Goal: Transaction & Acquisition: Purchase product/service

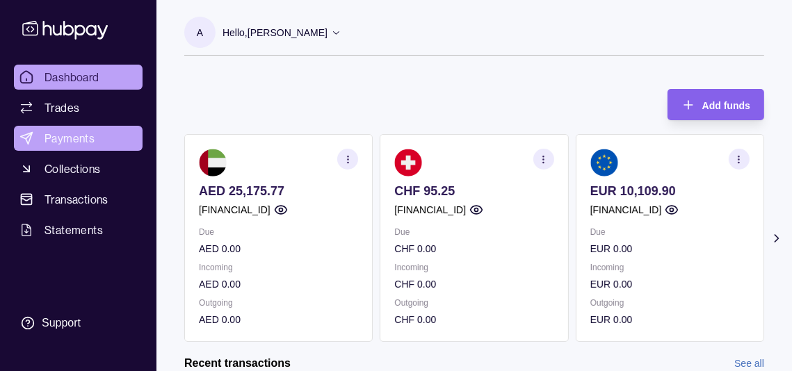
click at [94, 151] on link "Payments" at bounding box center [78, 138] width 129 height 25
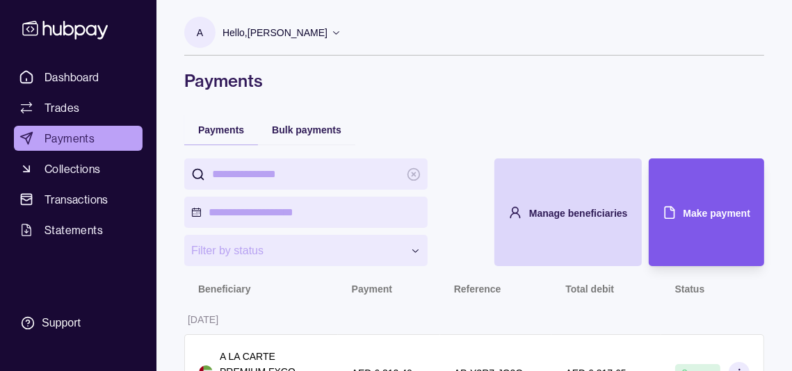
click at [695, 219] on span "Make payment" at bounding box center [716, 213] width 67 height 11
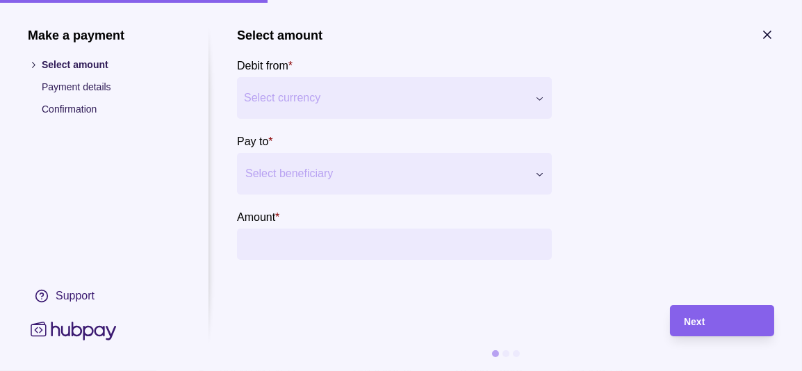
click at [332, 169] on div "Select beneficiary" at bounding box center [394, 174] width 315 height 42
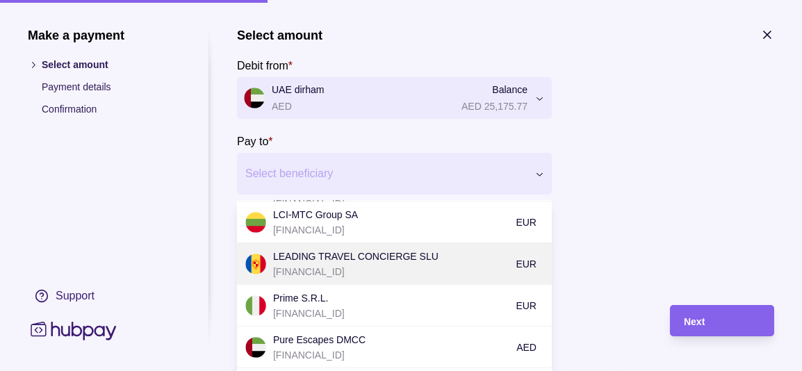
scroll to position [417, 0]
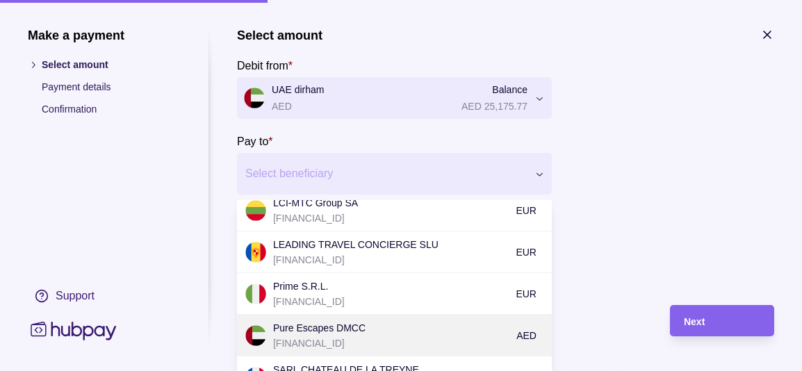
click at [332, 336] on p "Pure Escapes DMCC" at bounding box center [391, 328] width 236 height 15
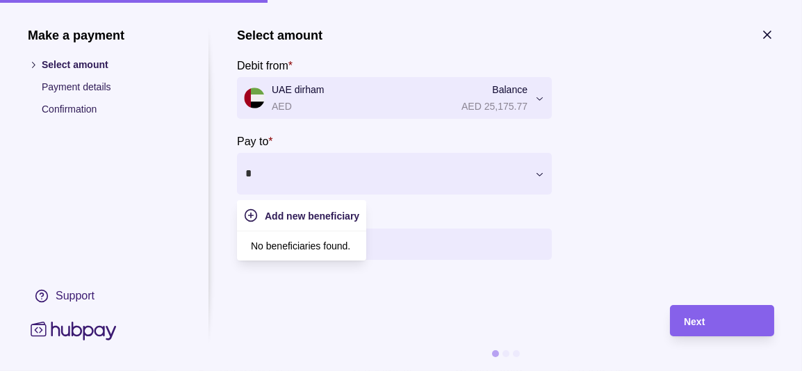
type input "*"
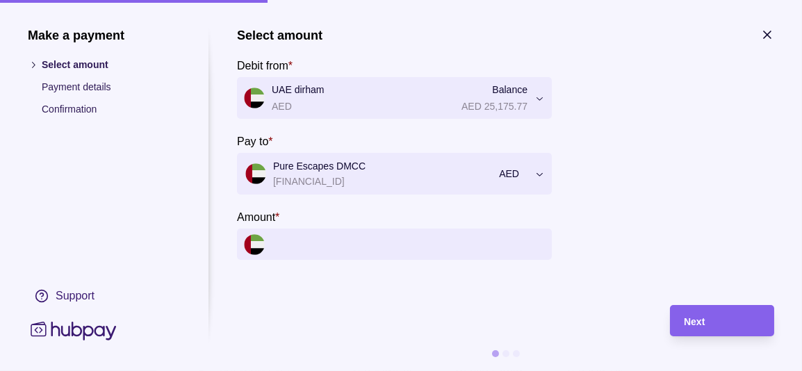
click at [410, 204] on section "**********" at bounding box center [394, 144] width 315 height 232
click at [414, 240] on section "Amount *" at bounding box center [394, 234] width 315 height 51
click at [462, 260] on input "Amount *" at bounding box center [408, 244] width 273 height 31
click at [461, 254] on input "Amount *" at bounding box center [408, 244] width 273 height 31
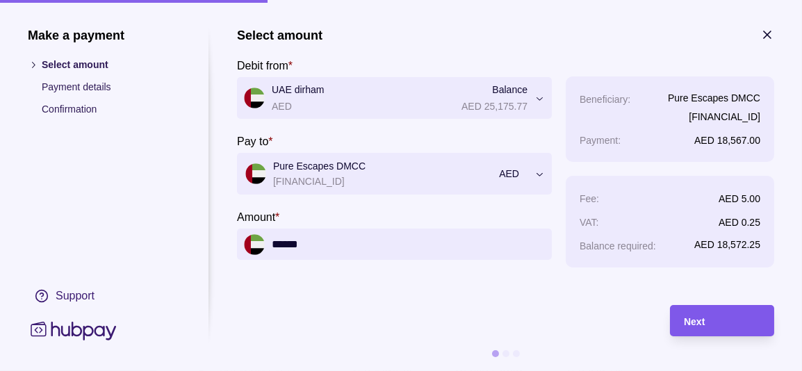
type input "******"
click at [747, 321] on div "Next" at bounding box center [722, 321] width 76 height 17
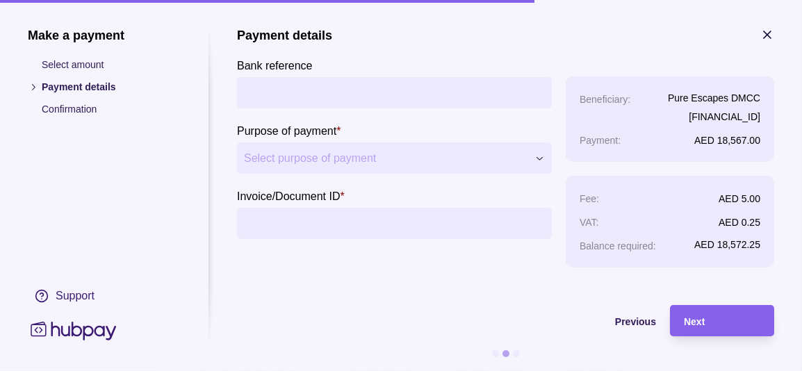
click at [297, 91] on input "Bank reference" at bounding box center [394, 92] width 301 height 31
type input "**********"
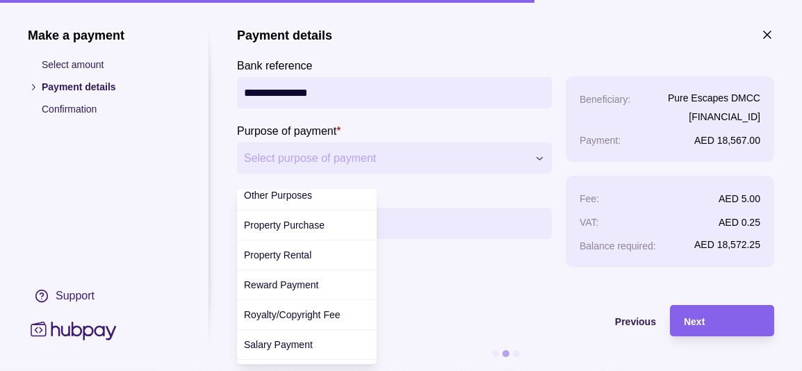
scroll to position [0, 0]
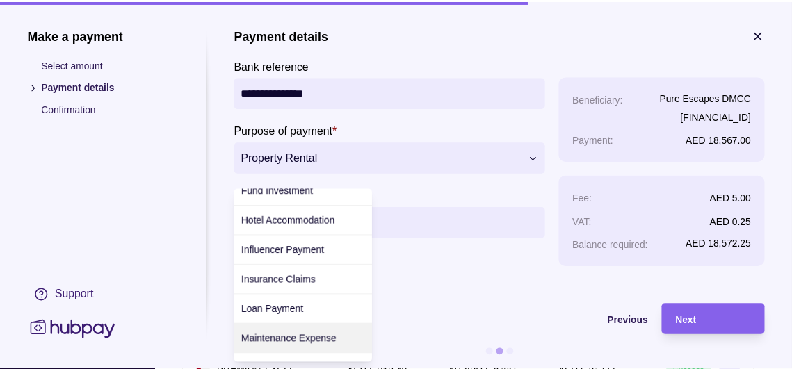
scroll to position [182, 0]
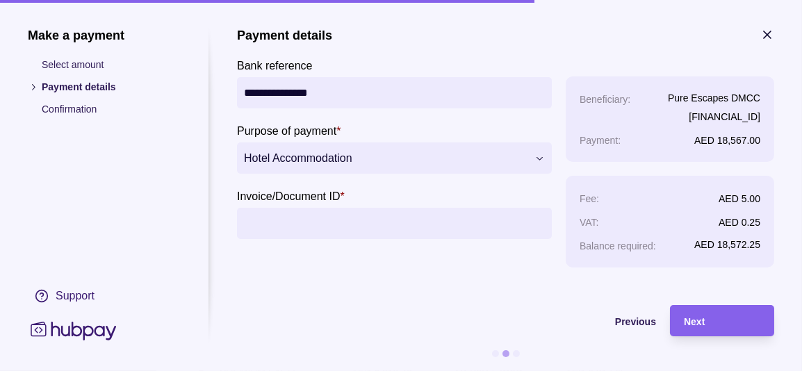
click at [297, 231] on input "Invoice/Document ID *" at bounding box center [394, 223] width 301 height 31
type input "**********"
click at [724, 323] on div "Next" at bounding box center [722, 321] width 76 height 17
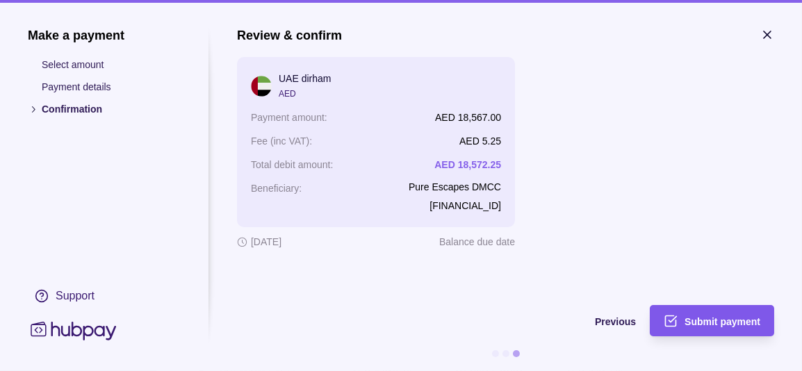
click at [712, 330] on div "Submit payment" at bounding box center [723, 321] width 76 height 17
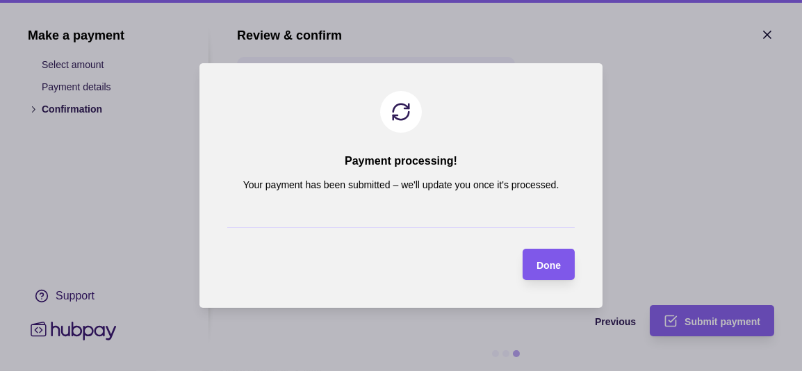
click at [562, 276] on section "Done" at bounding box center [549, 264] width 52 height 31
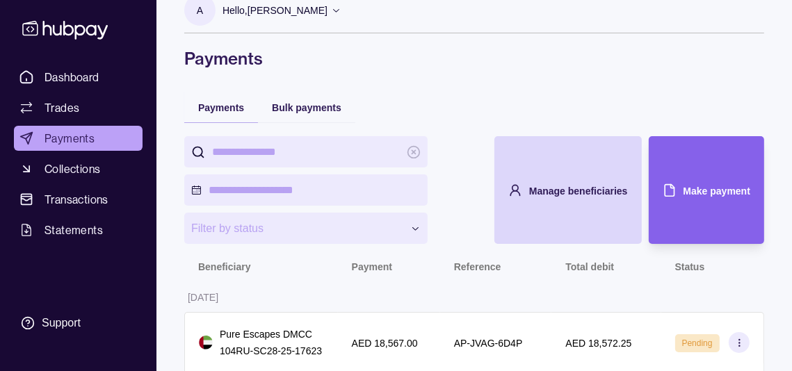
scroll to position [0, 0]
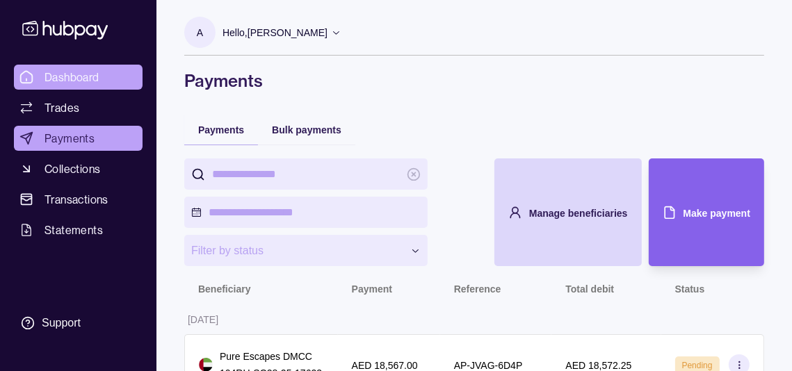
click at [56, 86] on span "Dashboard" at bounding box center [71, 77] width 55 height 17
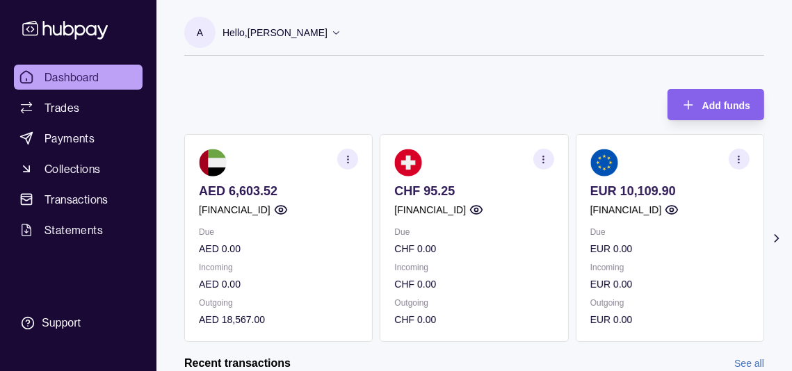
click at [275, 91] on div "Add funds AED 6,603.52 [FINANCIAL_ID] Due AED 0.00 Incoming AED 0.00 Outgoing A…" at bounding box center [474, 208] width 580 height 267
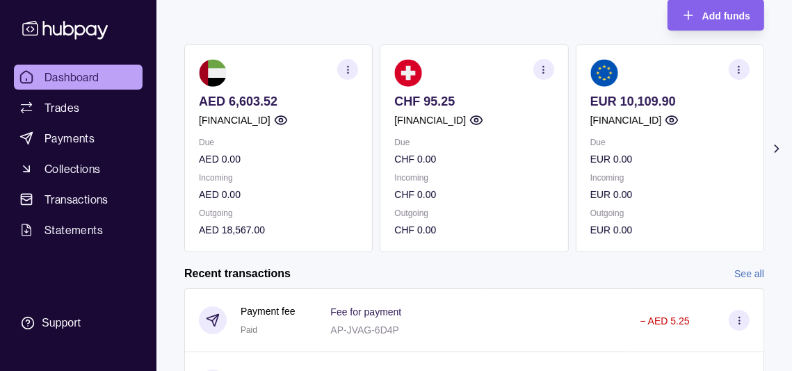
scroll to position [70, 0]
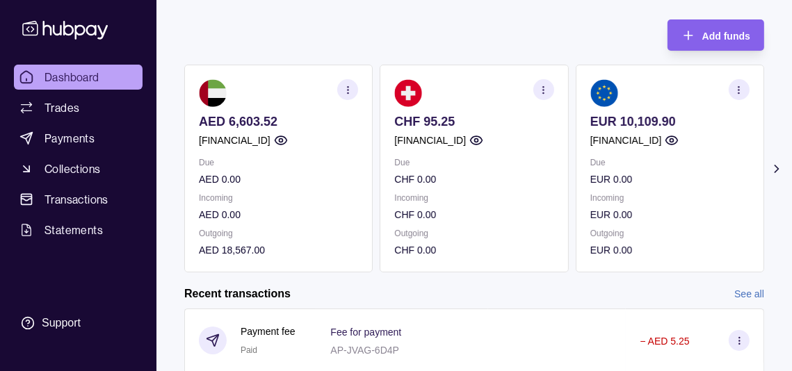
click at [779, 176] on icon at bounding box center [777, 169] width 14 height 14
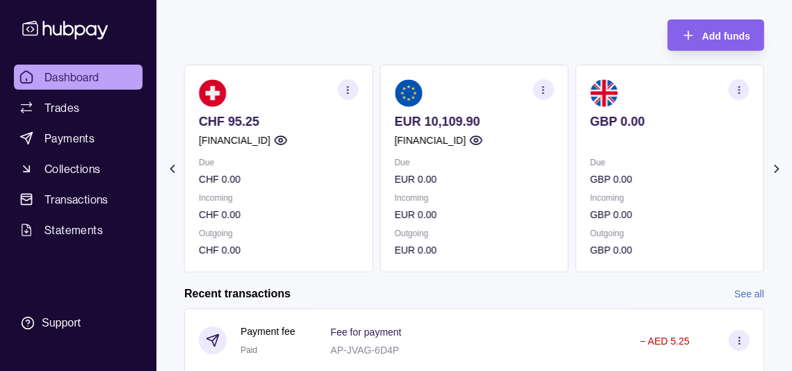
click at [168, 176] on icon at bounding box center [172, 169] width 14 height 14
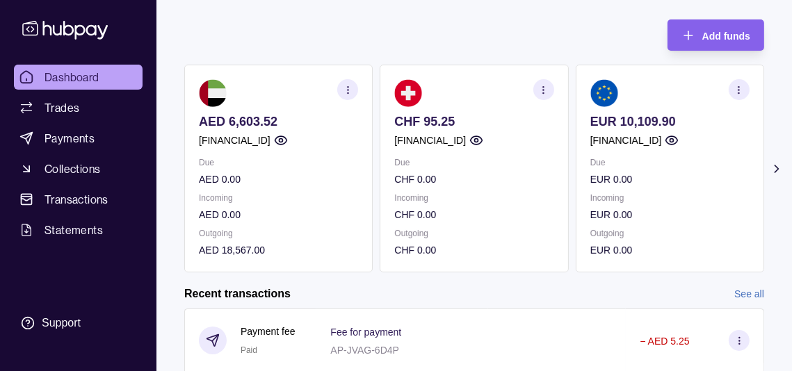
click at [168, 177] on section "Add funds AED 6,603.52 [FINANCIAL_ID] Due AED 0.00 Incoming AED 0.00 Outgoing A…" at bounding box center [473, 330] width 635 height 648
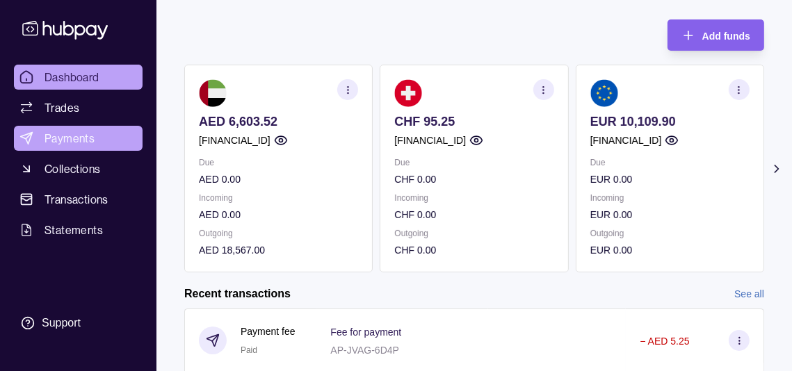
click at [82, 151] on link "Payments" at bounding box center [78, 138] width 129 height 25
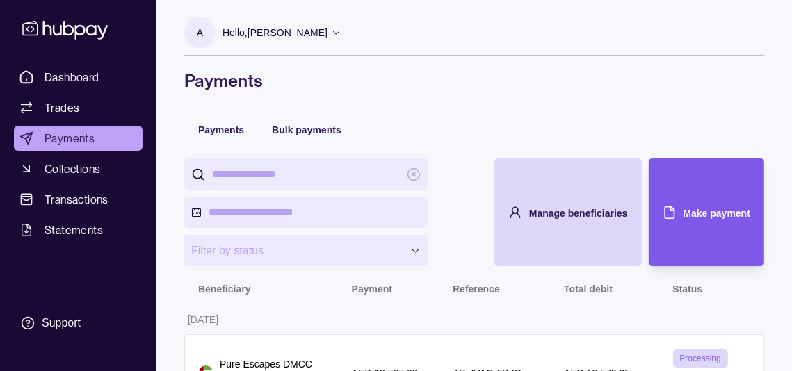
click at [695, 221] on div "Make payment" at bounding box center [716, 212] width 67 height 17
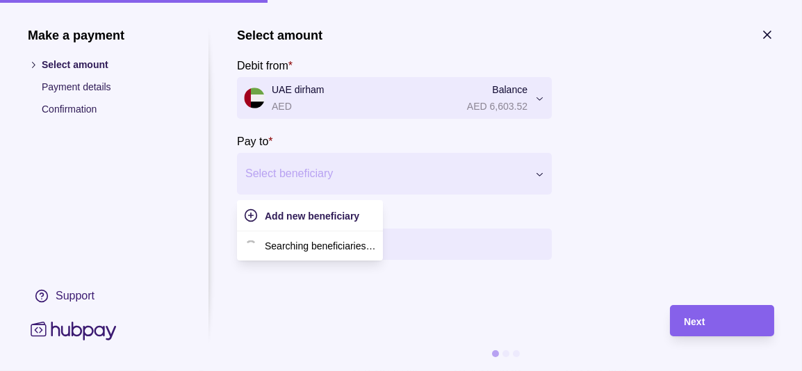
click at [351, 184] on div at bounding box center [385, 173] width 281 height 19
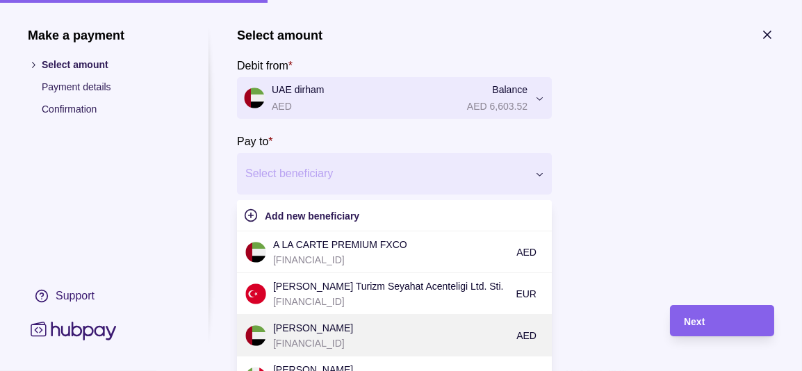
click at [341, 351] on p "[FINANCIAL_ID]" at bounding box center [391, 343] width 236 height 15
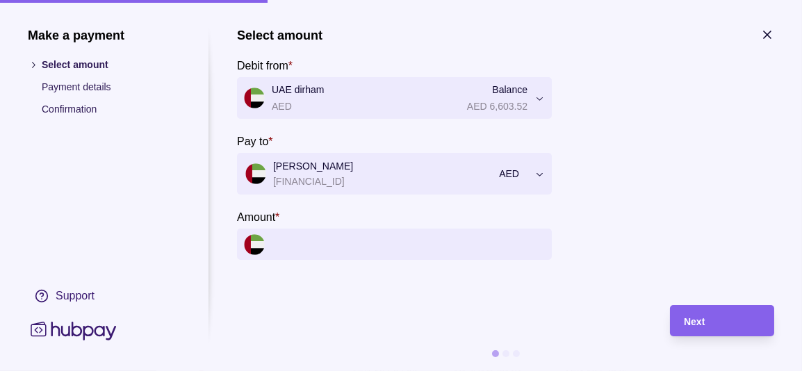
click at [308, 257] on input "Amount *" at bounding box center [408, 244] width 273 height 31
click at [467, 260] on input "Amount *" at bounding box center [408, 244] width 273 height 31
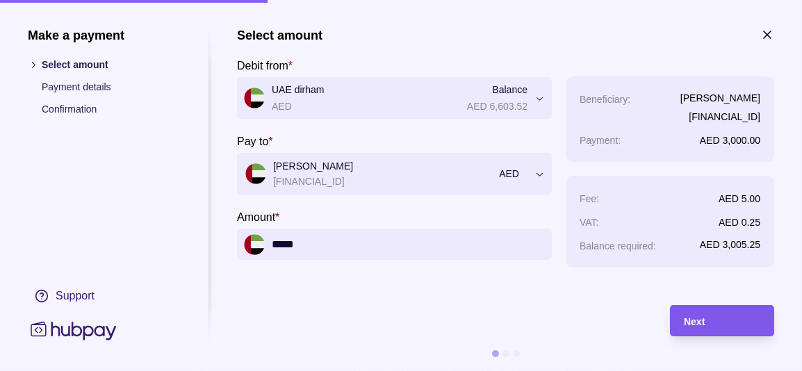
type input "*****"
click at [729, 327] on div "Next" at bounding box center [722, 321] width 76 height 17
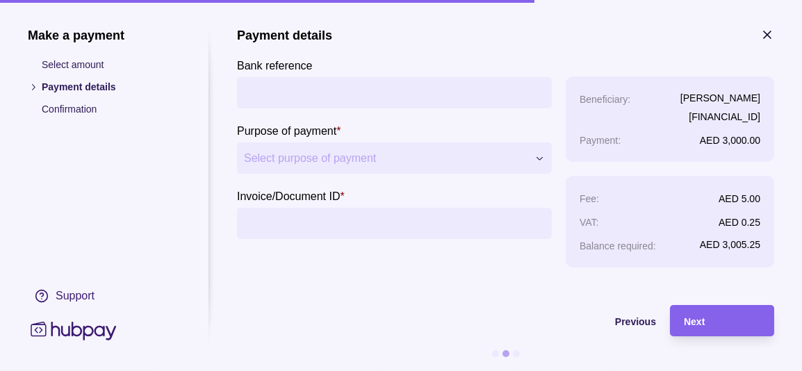
click at [329, 108] on input "Bank reference" at bounding box center [394, 92] width 301 height 31
type input "**********"
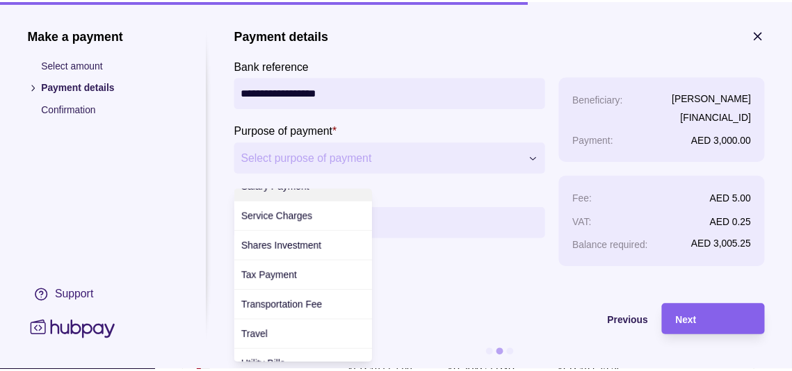
scroll to position [659, 0]
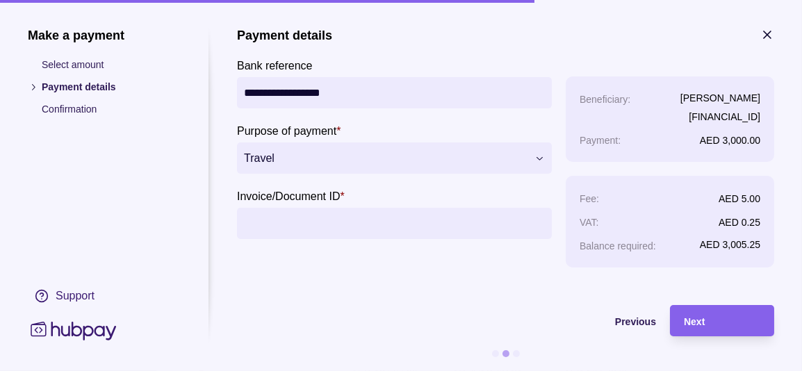
click at [307, 239] on input "Invoice/Document ID *" at bounding box center [394, 223] width 301 height 31
type input "**********"
drag, startPoint x: 747, startPoint y: 324, endPoint x: 736, endPoint y: 318, distance: 12.4
click at [747, 324] on div "Next" at bounding box center [722, 321] width 76 height 17
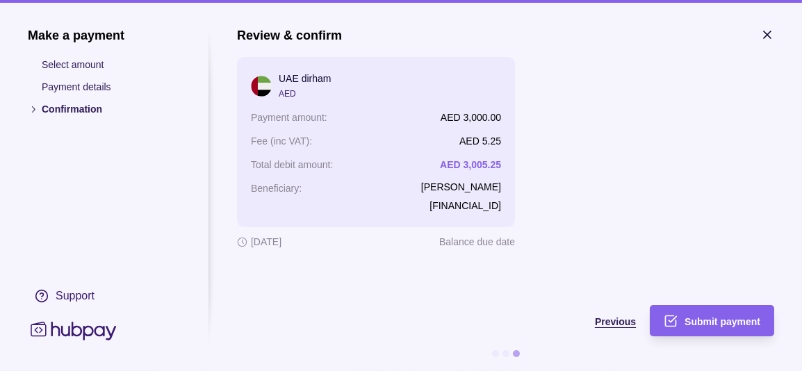
drag, startPoint x: 507, startPoint y: 318, endPoint x: 539, endPoint y: 314, distance: 32.3
click at [508, 318] on div "Previous" at bounding box center [436, 321] width 399 height 17
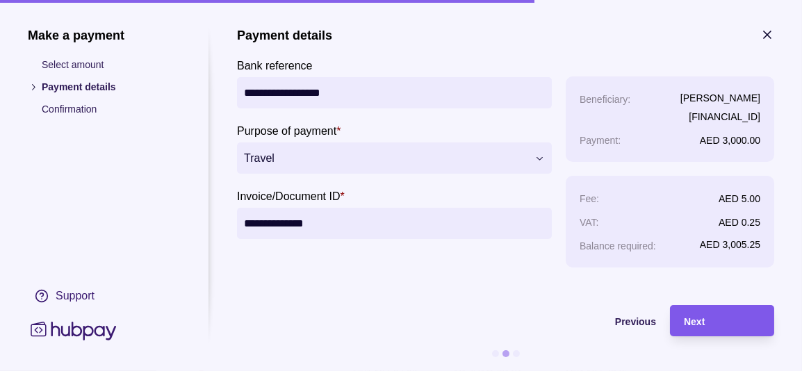
click at [736, 318] on div "Next" at bounding box center [722, 321] width 76 height 17
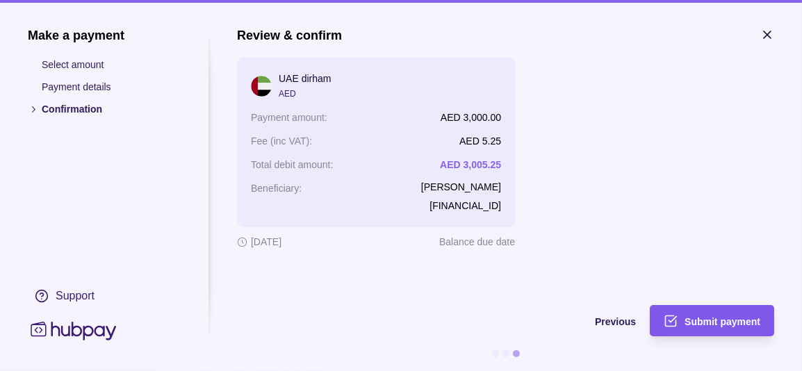
drag, startPoint x: 724, startPoint y: 323, endPoint x: 720, endPoint y: 333, distance: 11.2
click at [724, 323] on span "Submit payment" at bounding box center [723, 321] width 76 height 11
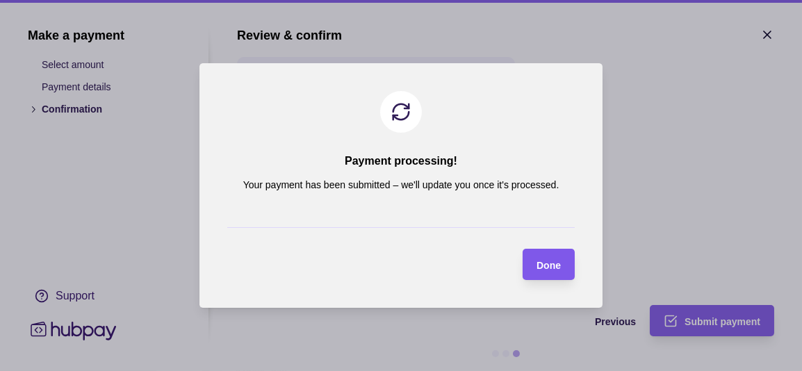
click at [562, 270] on section "Done" at bounding box center [549, 264] width 52 height 31
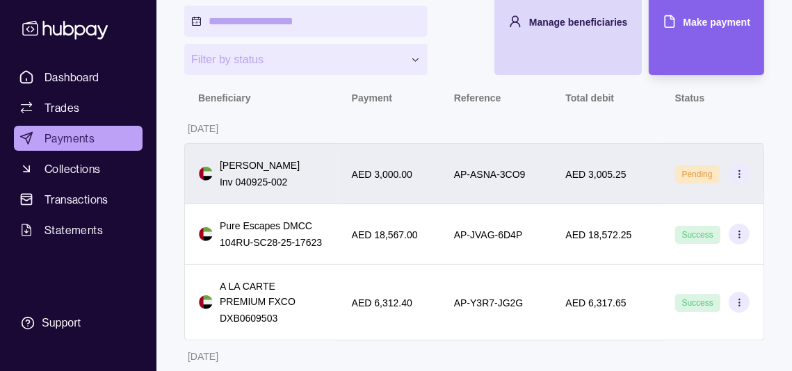
scroll to position [278, 0]
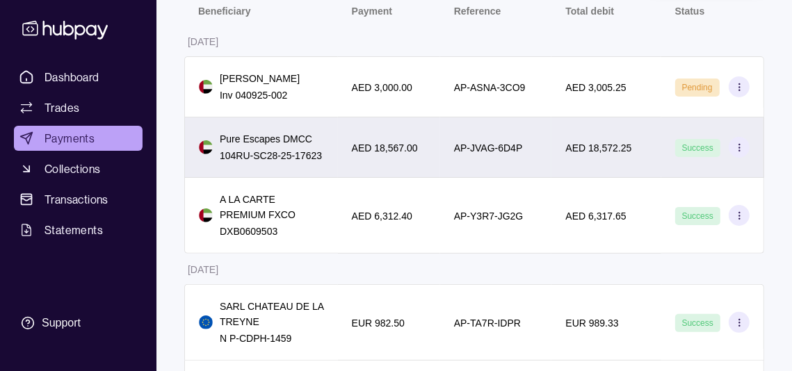
click at [526, 178] on div "AP-JVAG-6D4P" at bounding box center [496, 148] width 112 height 60
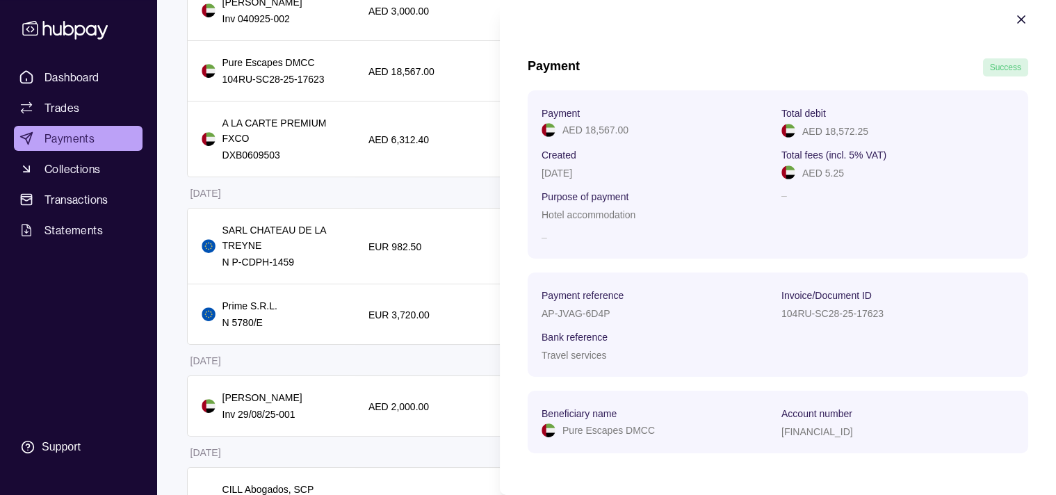
scroll to position [67, 0]
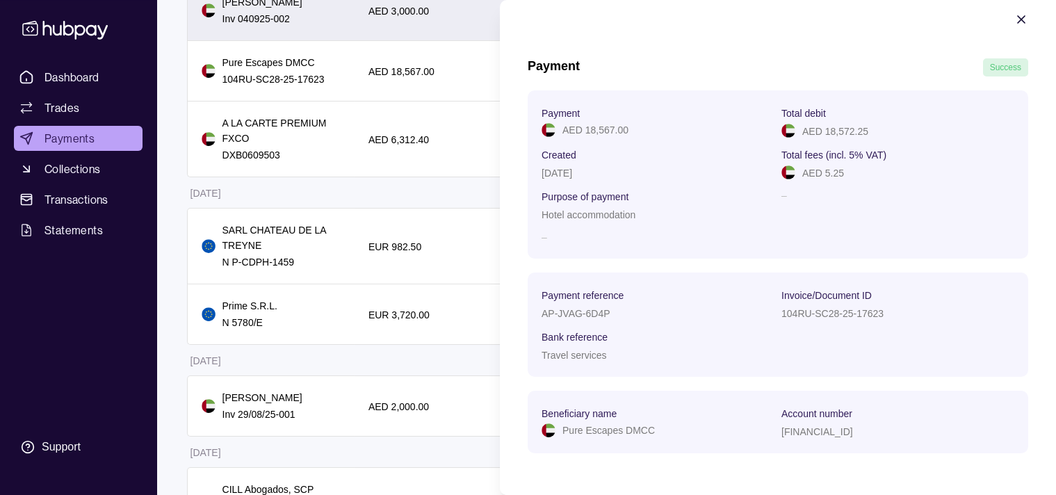
drag, startPoint x: 752, startPoint y: 17, endPoint x: 473, endPoint y: 49, distance: 280.6
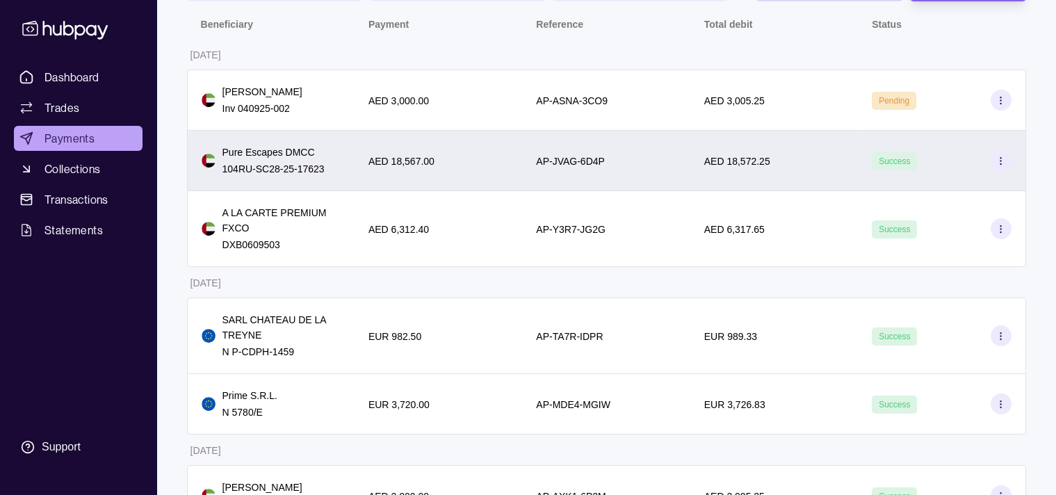
scroll to position [92, 0]
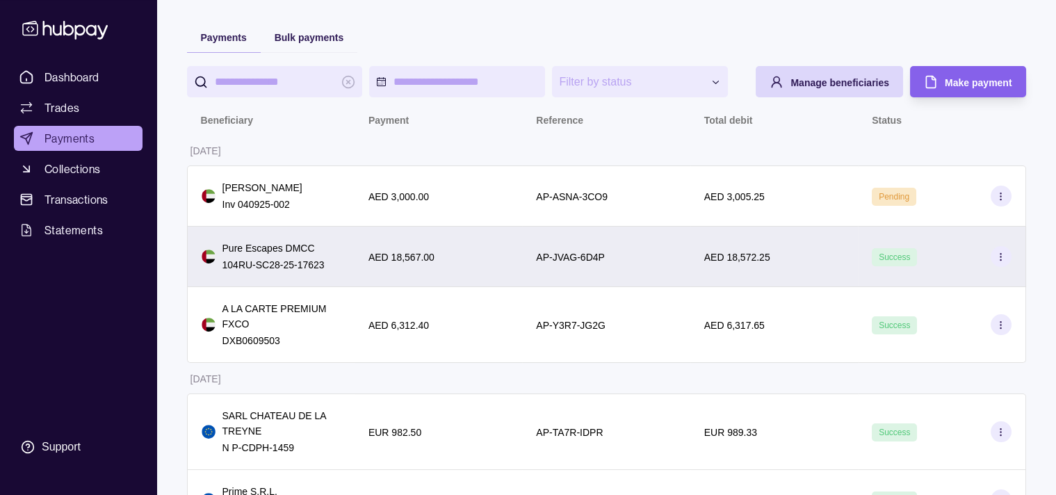
click at [791, 267] on div "Success" at bounding box center [941, 256] width 139 height 21
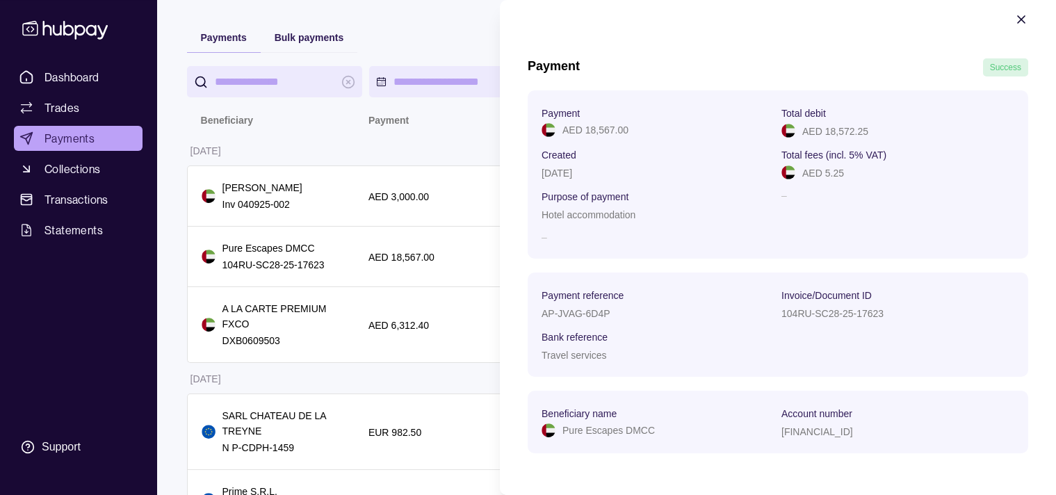
scroll to position [0, 0]
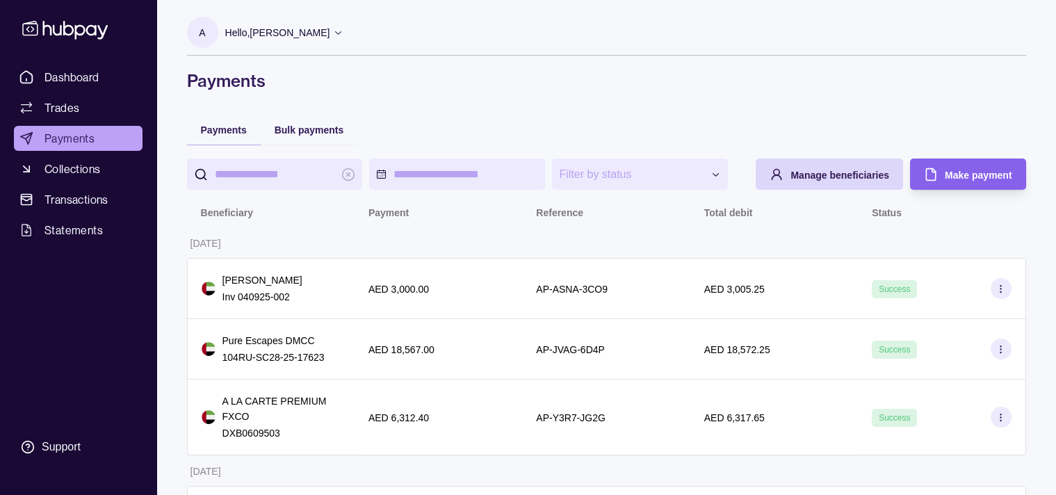
click at [330, 40] on p "Hello, [PERSON_NAME]" at bounding box center [277, 32] width 105 height 15
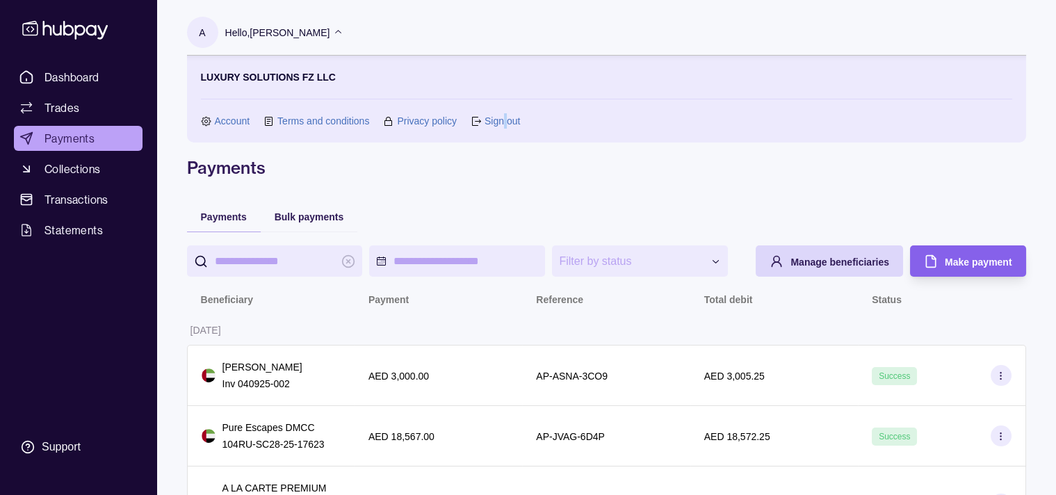
click at [512, 122] on link "Sign out" at bounding box center [502, 120] width 35 height 15
click at [494, 123] on link "Sign out" at bounding box center [502, 120] width 35 height 15
click at [493, 121] on link "Sign out" at bounding box center [502, 120] width 35 height 15
drag, startPoint x: 490, startPoint y: 124, endPoint x: 494, endPoint y: 117, distance: 8.7
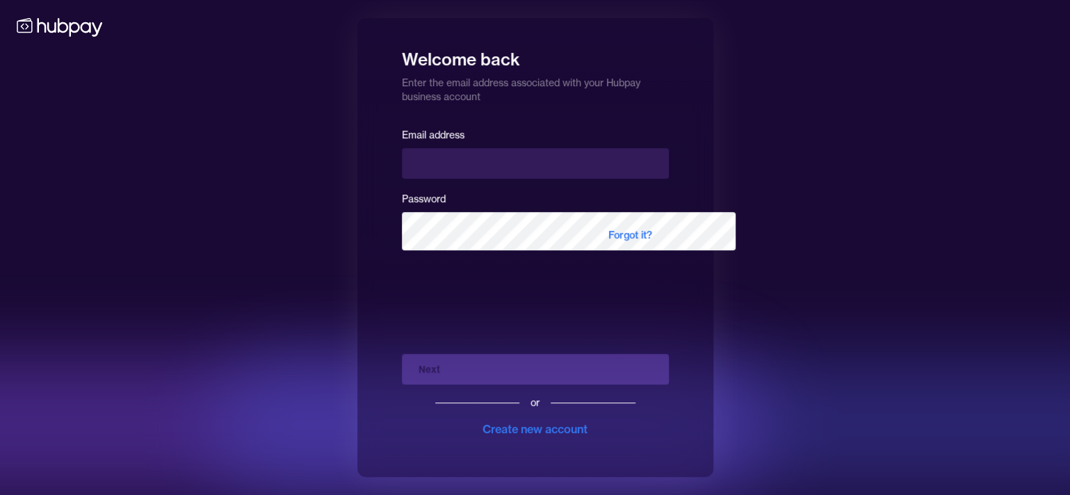
drag, startPoint x: 494, startPoint y: 117, endPoint x: 473, endPoint y: 167, distance: 54.5
click at [473, 166] on div "Email address" at bounding box center [535, 152] width 267 height 53
